Goal: Information Seeking & Learning: Learn about a topic

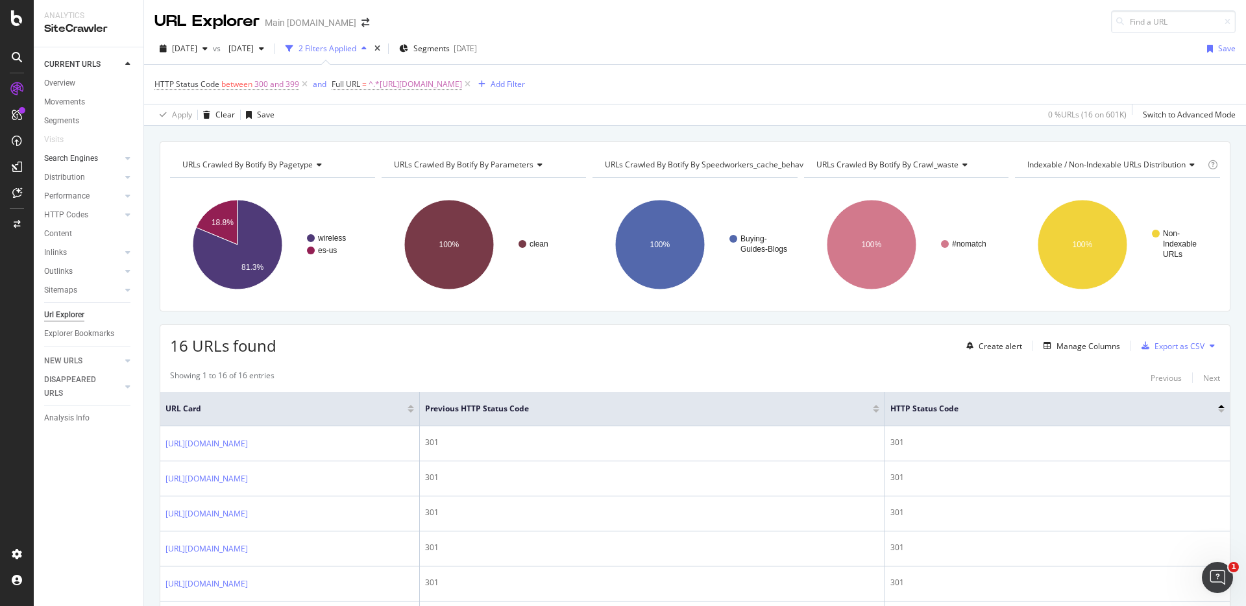
scroll to position [128, 0]
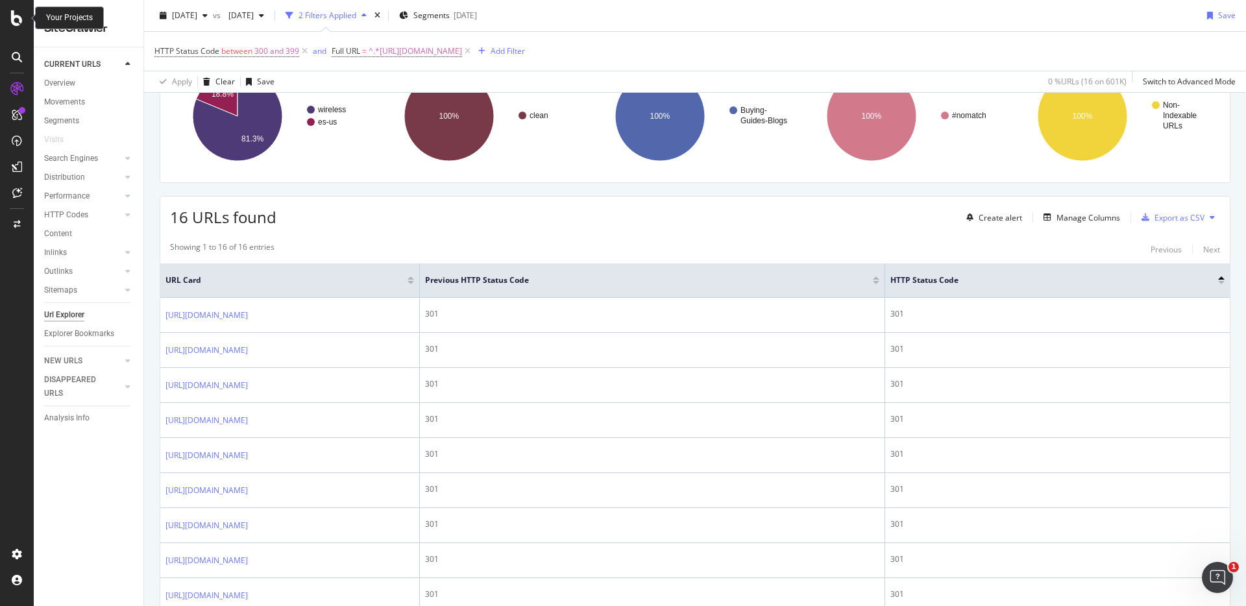
click at [20, 22] on icon at bounding box center [17, 18] width 12 height 16
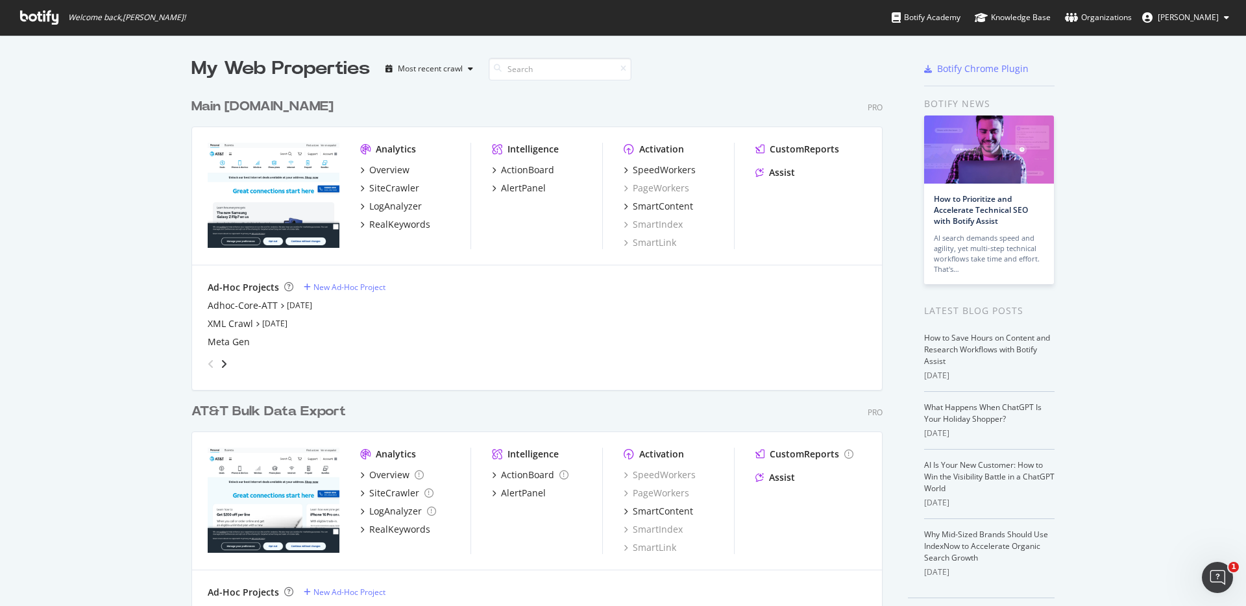
scroll to position [40, 0]
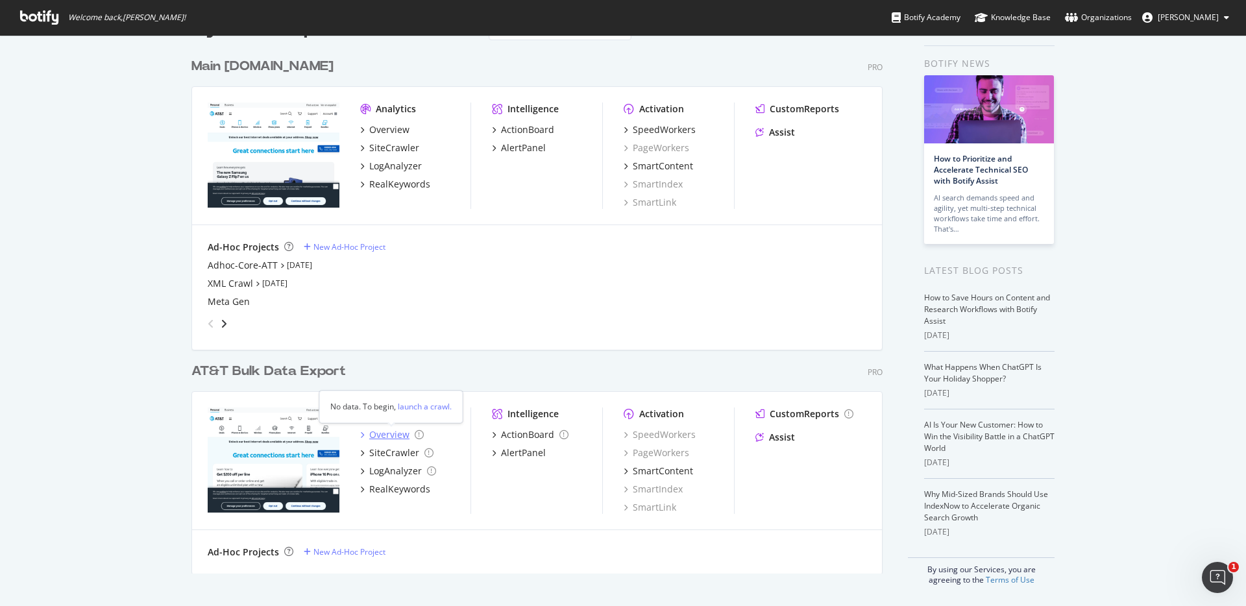
click at [379, 433] on div "Overview" at bounding box center [389, 434] width 40 height 13
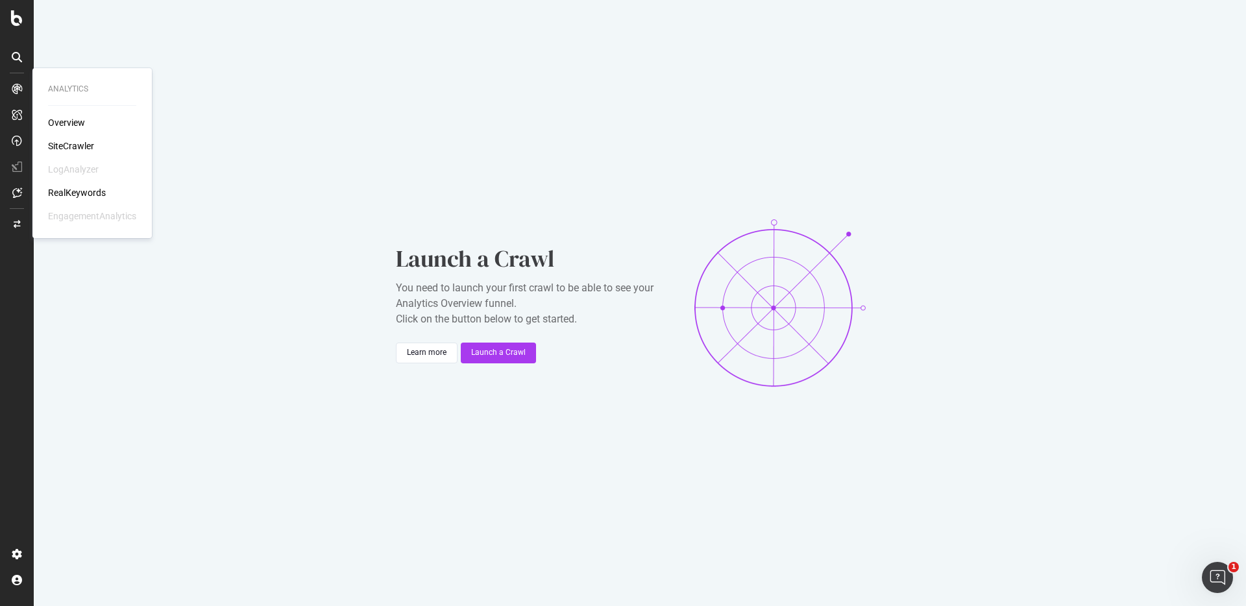
click at [58, 124] on div "Overview" at bounding box center [66, 122] width 37 height 13
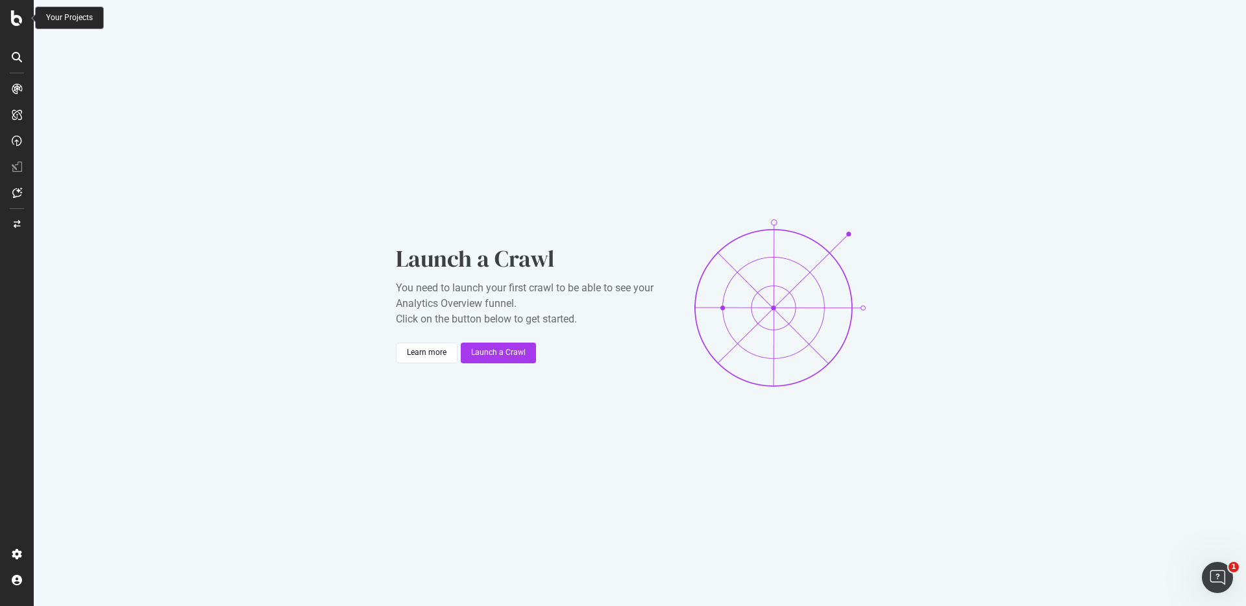
click at [20, 18] on icon at bounding box center [17, 18] width 12 height 16
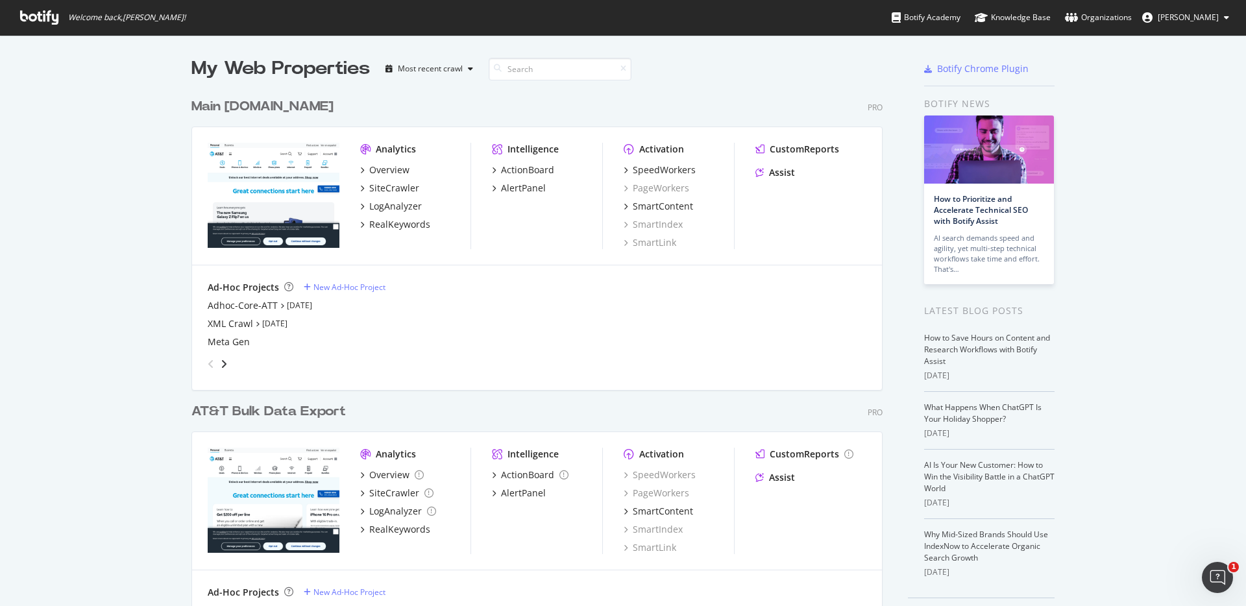
scroll to position [40, 0]
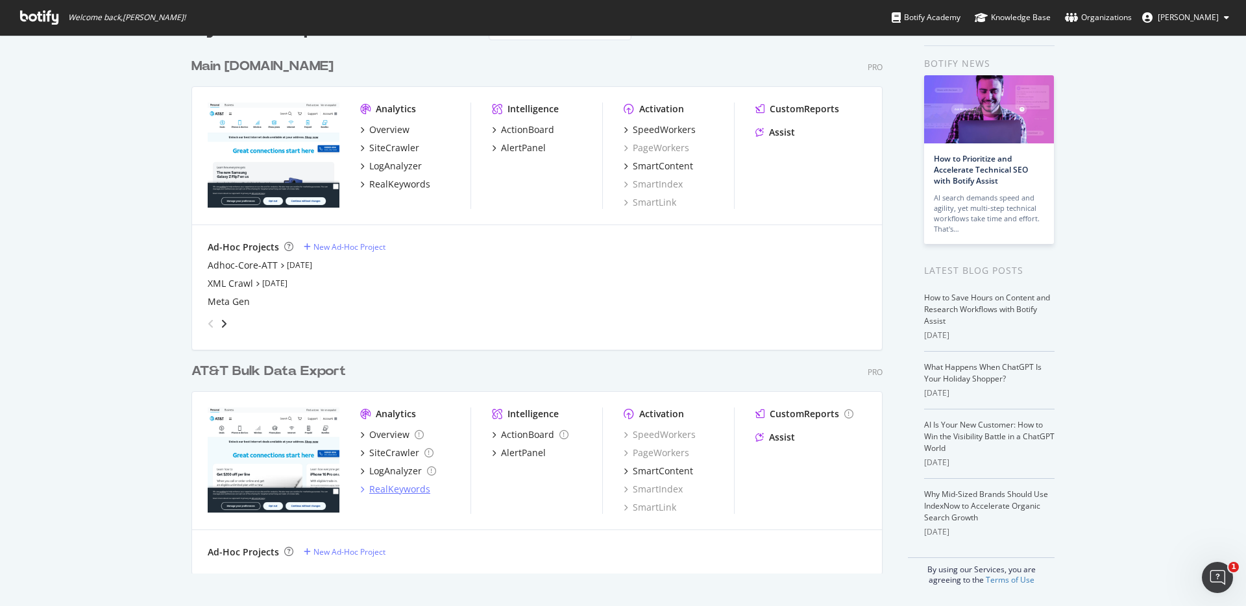
click at [374, 492] on div "RealKeywords" at bounding box center [399, 489] width 61 height 13
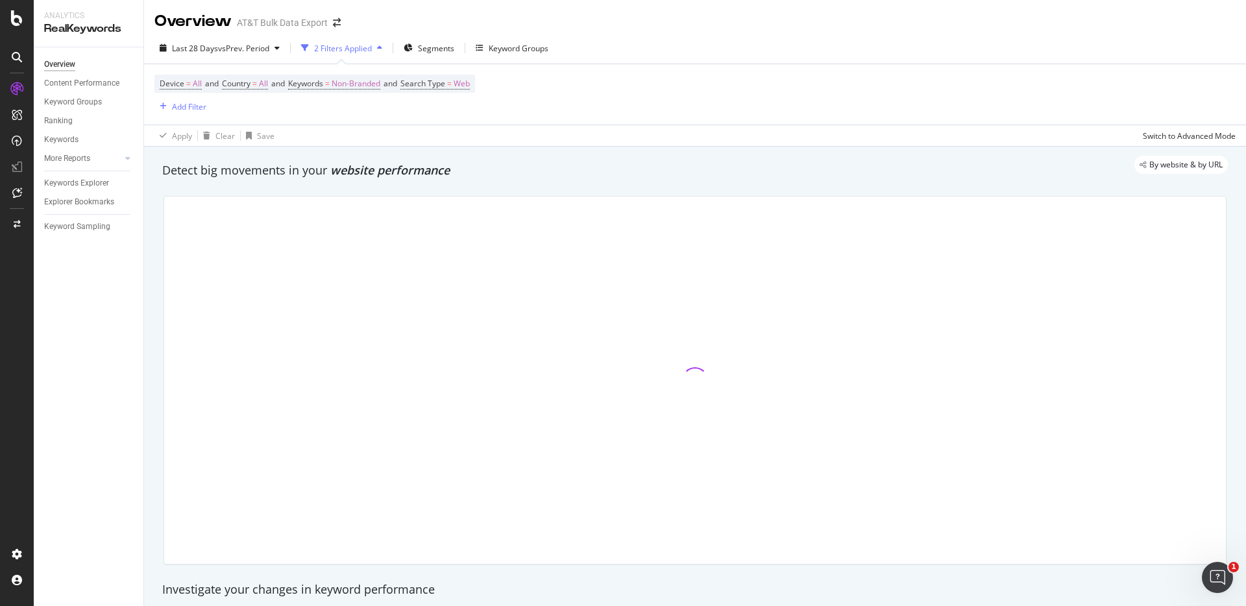
click at [634, 165] on div "By website & by URL" at bounding box center [688, 165] width 1078 height 18
click at [837, 180] on div "Detect big movements in your website performance" at bounding box center [695, 171] width 1078 height 30
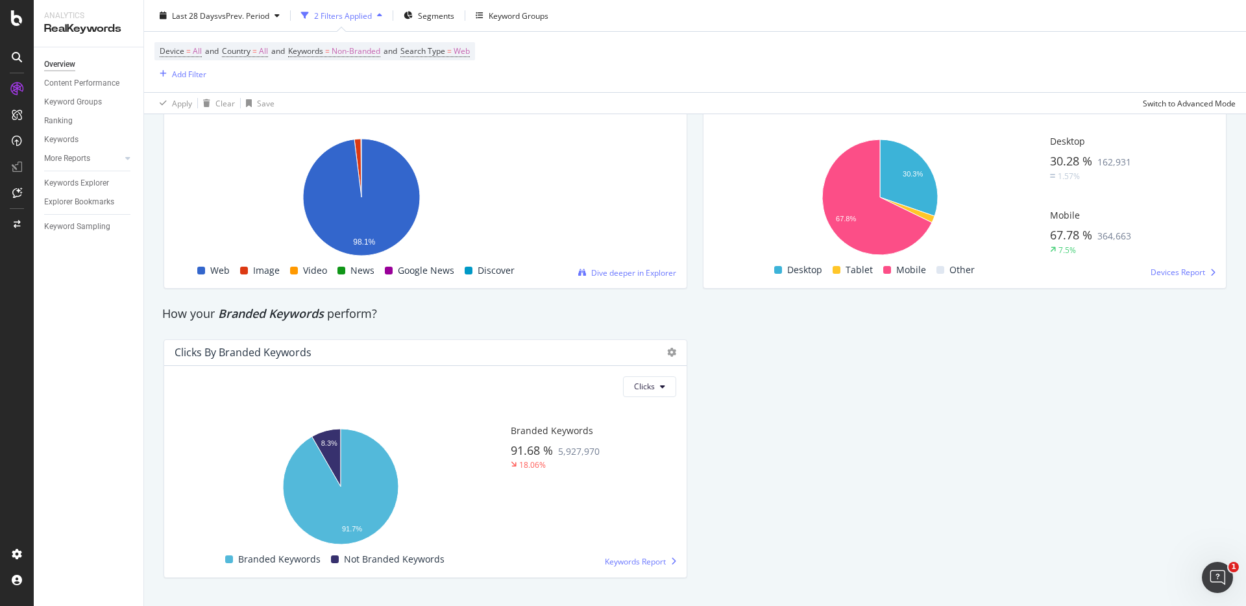
scroll to position [2254, 0]
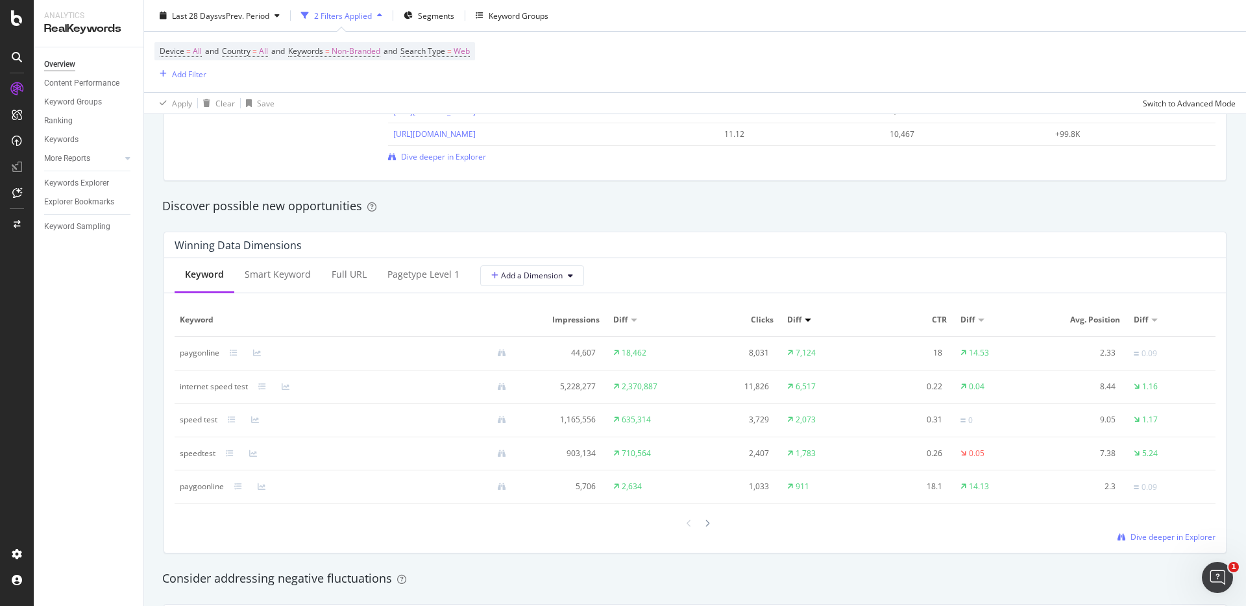
scroll to position [1030, 0]
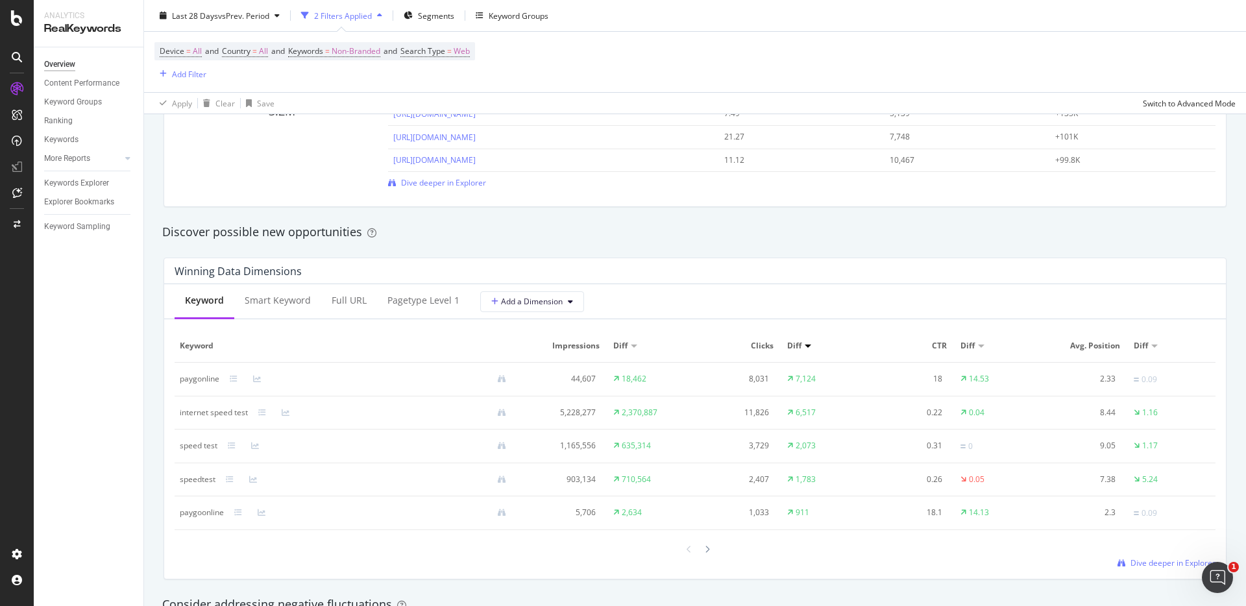
click at [1002, 235] on div "Discover possible new opportunities" at bounding box center [694, 232] width 1065 height 17
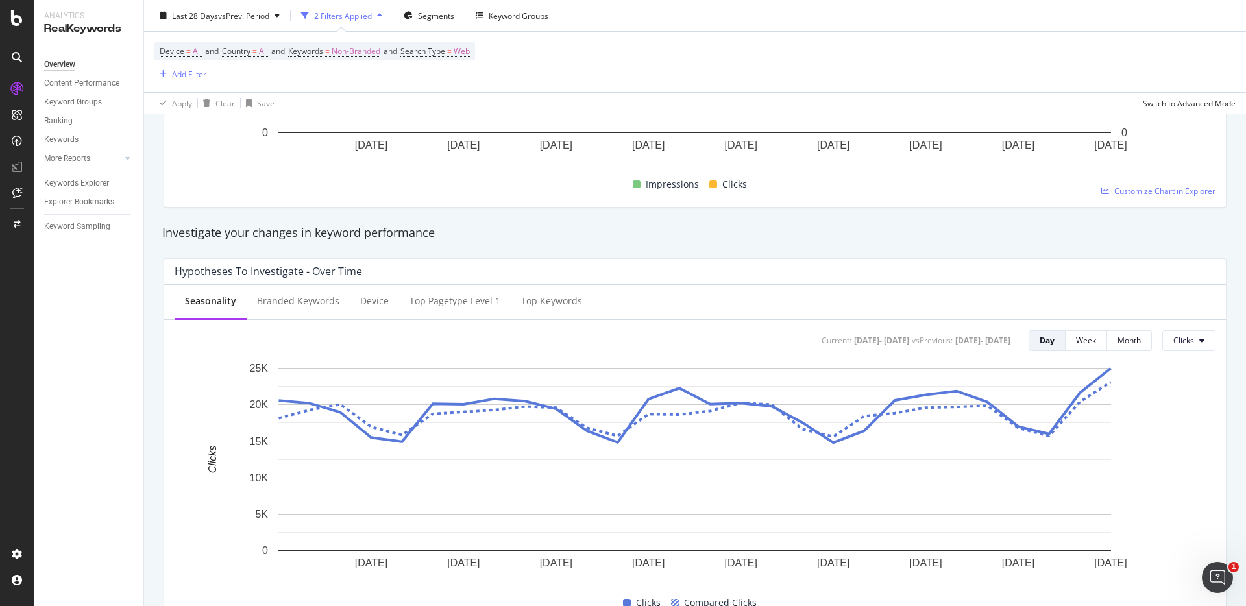
scroll to position [279, 0]
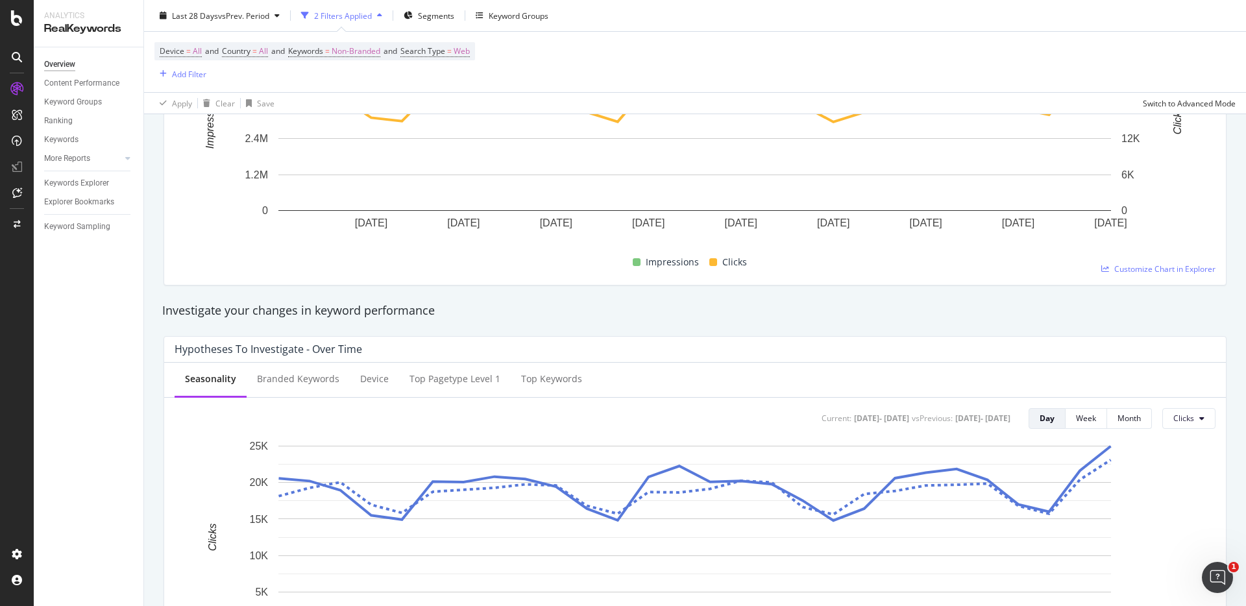
click at [1035, 317] on div "Investigate your changes in keyword performance" at bounding box center [694, 310] width 1065 height 17
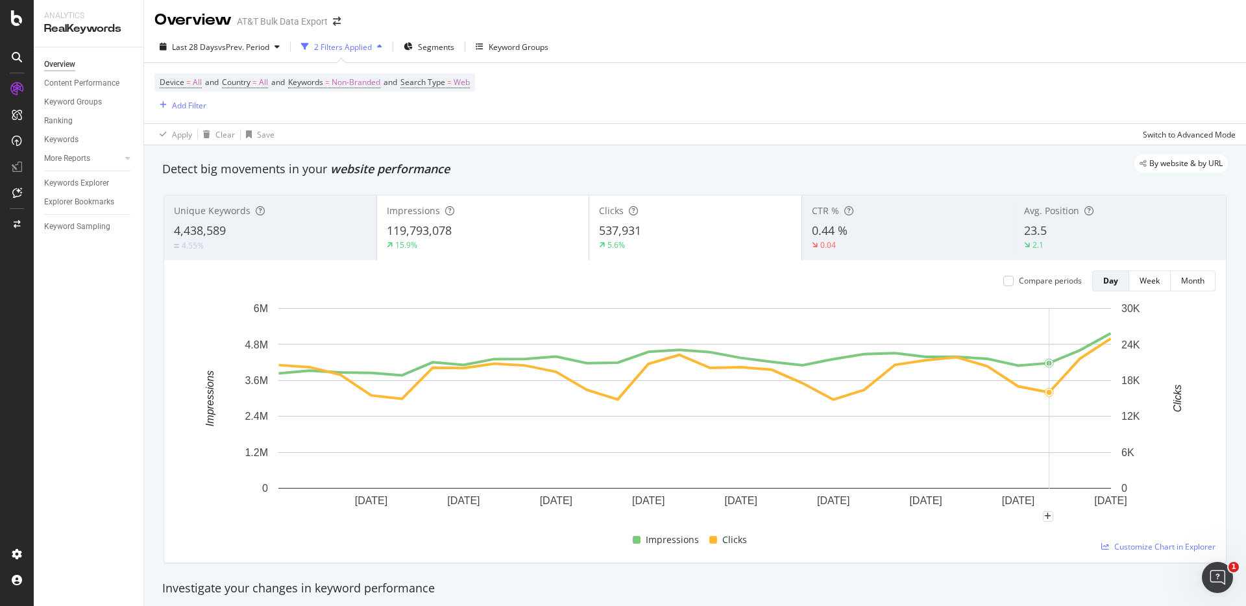
scroll to position [0, 0]
click at [977, 166] on div "By website & by URL" at bounding box center [688, 165] width 1078 height 18
click at [75, 87] on div "Content Performance" at bounding box center [81, 84] width 75 height 14
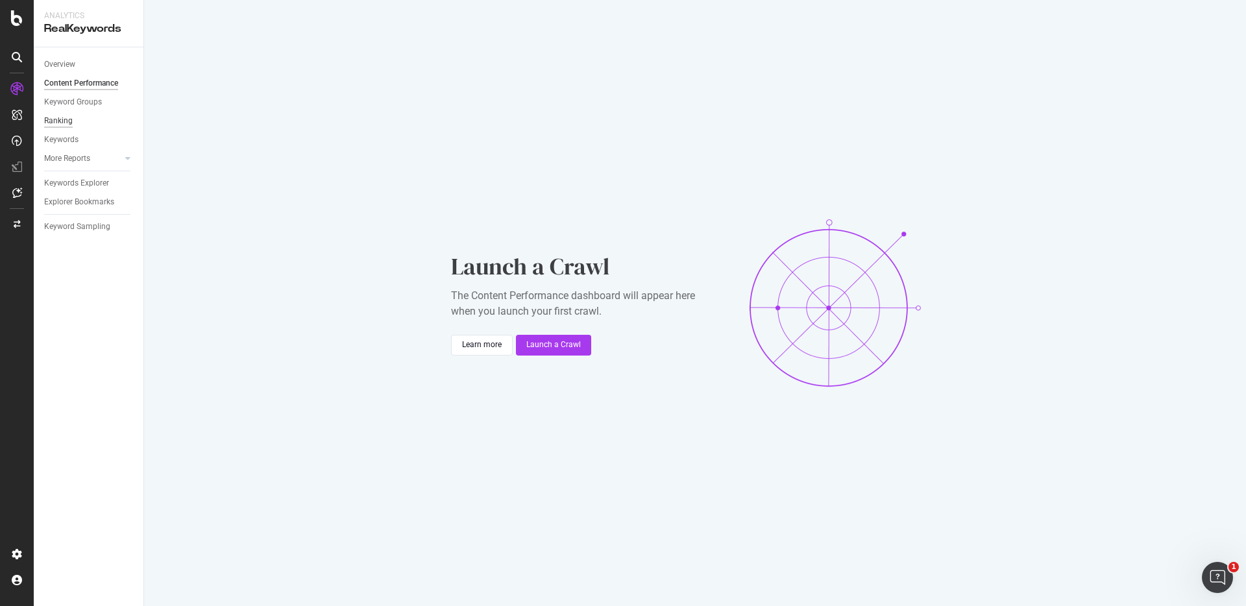
click at [61, 120] on div "Ranking" at bounding box center [58, 121] width 29 height 14
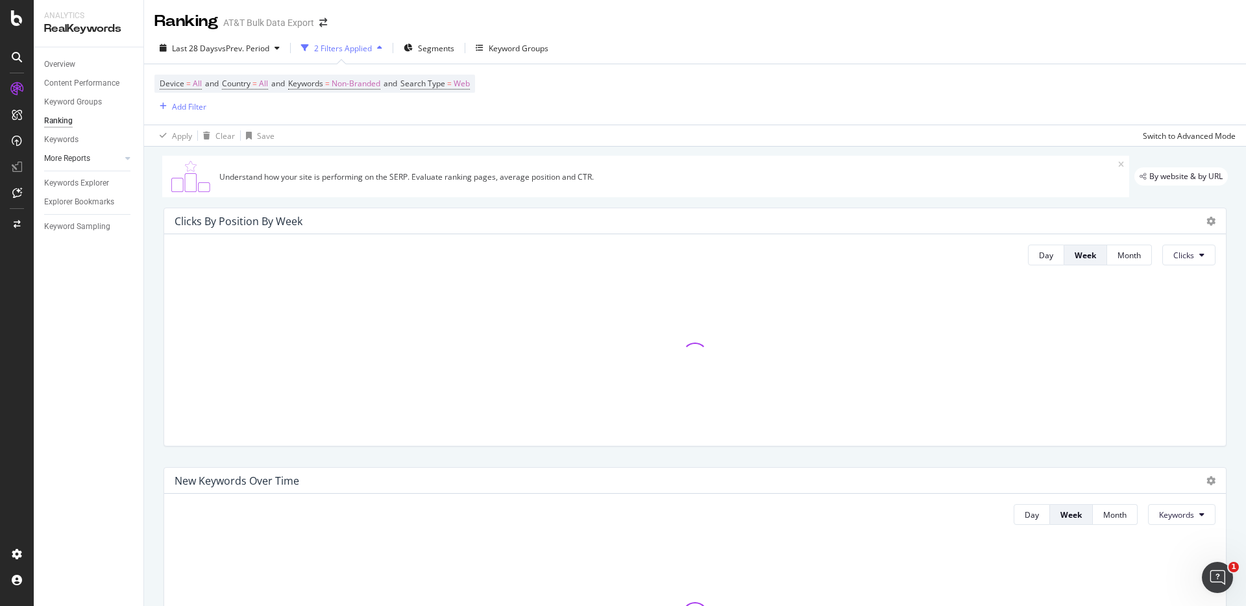
click at [119, 156] on div at bounding box center [114, 158] width 13 height 13
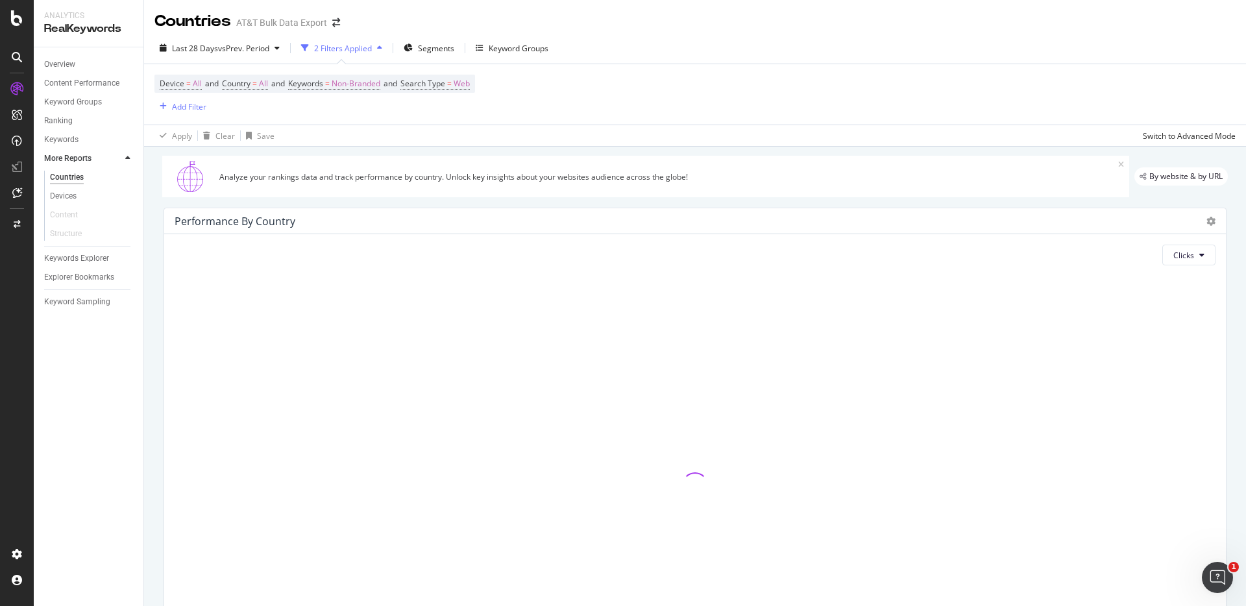
click at [949, 184] on div "Analyze your rankings data and track performance by country. Unlock key insight…" at bounding box center [645, 177] width 967 height 42
click at [16, 19] on icon at bounding box center [17, 18] width 12 height 16
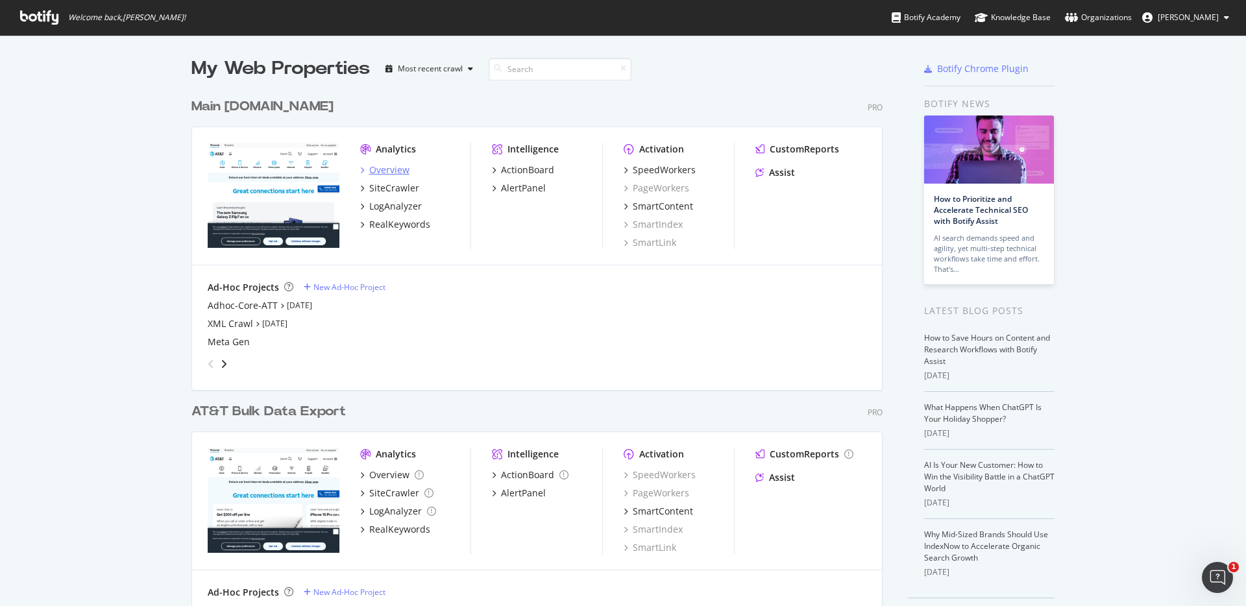
click at [392, 165] on div "Overview" at bounding box center [389, 169] width 40 height 13
